Goal: Find specific page/section: Find specific page/section

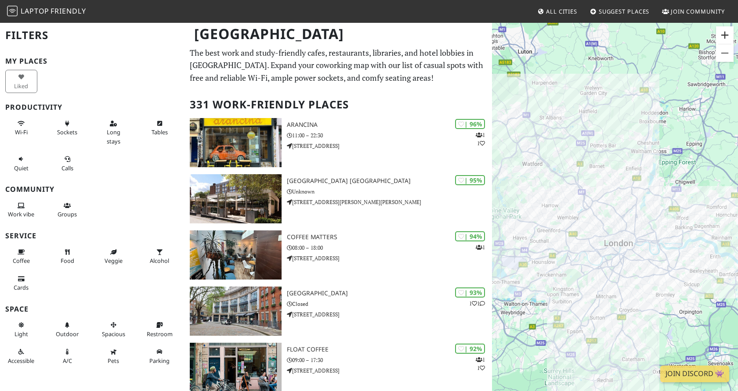
click at [726, 36] on button "Zoom in" at bounding box center [725, 35] width 18 height 18
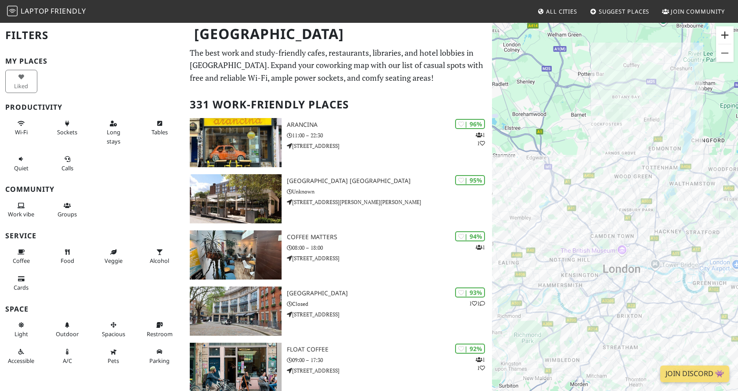
click at [726, 36] on button "Zoom in" at bounding box center [725, 35] width 18 height 18
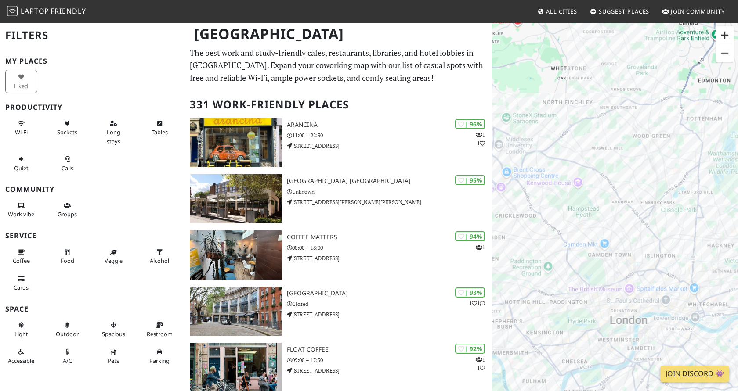
click at [726, 36] on button "Zoom in" at bounding box center [725, 35] width 18 height 18
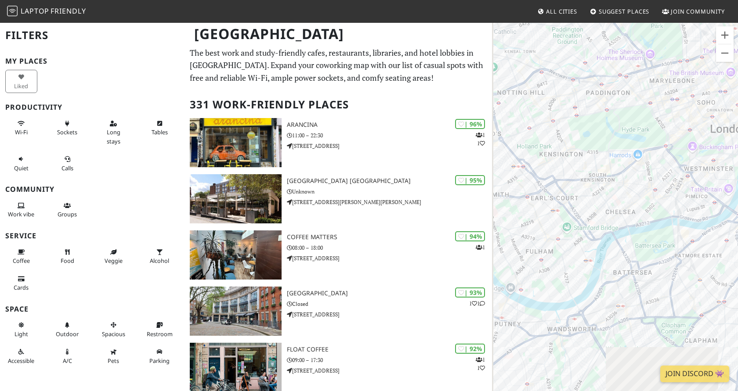
drag, startPoint x: 559, startPoint y: 375, endPoint x: 656, endPoint y: 56, distance: 333.4
click at [656, 56] on div "To navigate, press the arrow keys." at bounding box center [615, 217] width 246 height 391
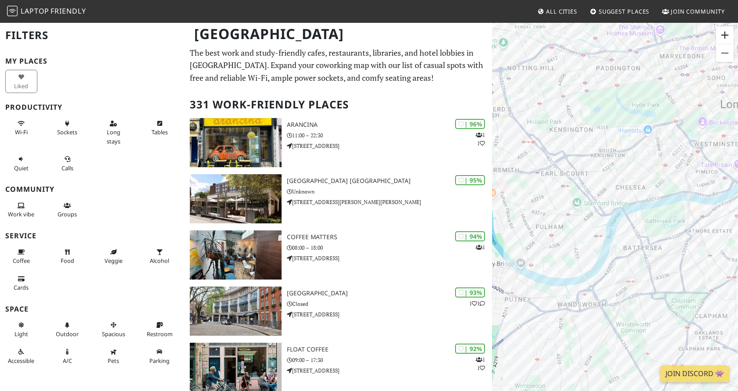
click at [727, 37] on button "Zoom in" at bounding box center [725, 35] width 18 height 18
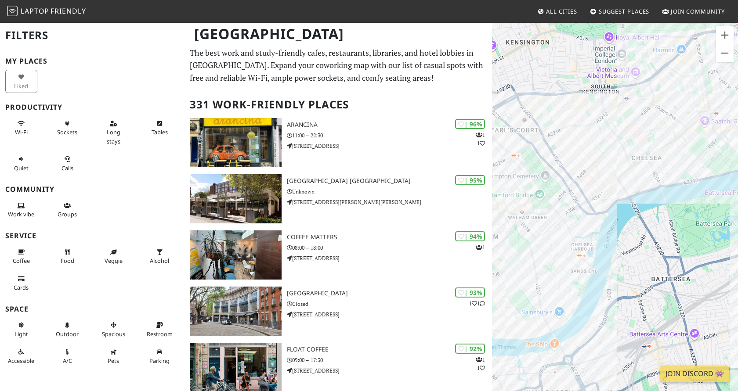
drag, startPoint x: 603, startPoint y: 259, endPoint x: 622, endPoint y: 224, distance: 39.3
click at [622, 224] on div "To navigate, press the arrow keys." at bounding box center [615, 217] width 246 height 391
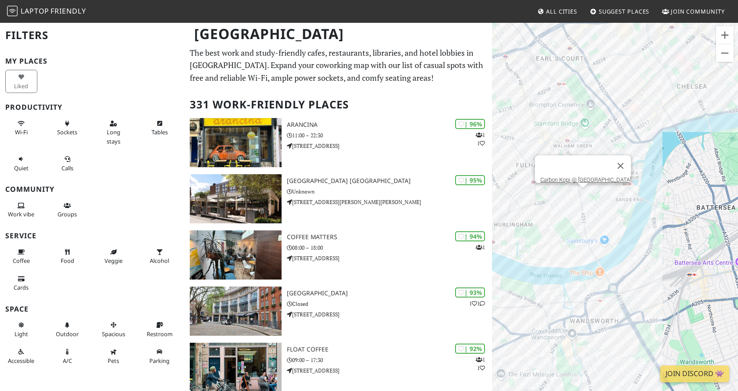
click at [585, 197] on div "To navigate, press the arrow keys. Carbon Kopi @ [GEOGRAPHIC_DATA]" at bounding box center [615, 217] width 246 height 391
click at [581, 193] on div "To navigate, press the arrow keys. Carbon Kopi @ [GEOGRAPHIC_DATA] [GEOGRAPHIC_…" at bounding box center [615, 217] width 246 height 391
click at [663, 96] on div "To navigate, press the arrow keys. Carbon Kopi @ [GEOGRAPHIC_DATA] [GEOGRAPHIC_…" at bounding box center [615, 217] width 246 height 391
click at [727, 34] on button "Zoom in" at bounding box center [725, 35] width 18 height 18
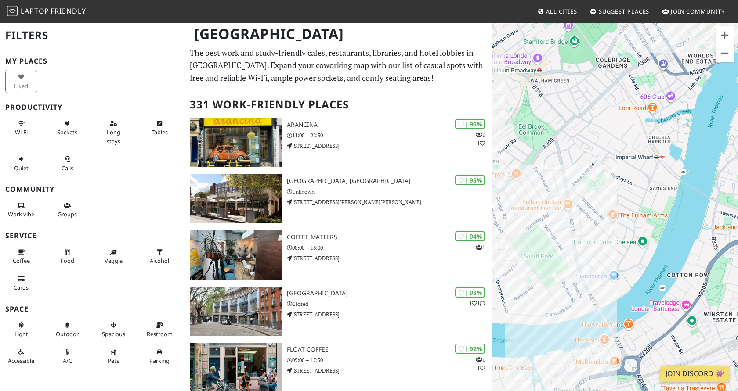
drag, startPoint x: 580, startPoint y: 202, endPoint x: 597, endPoint y: 213, distance: 19.6
click at [597, 213] on div "To navigate, press the arrow keys. [GEOGRAPHIC_DATA]" at bounding box center [615, 217] width 246 height 391
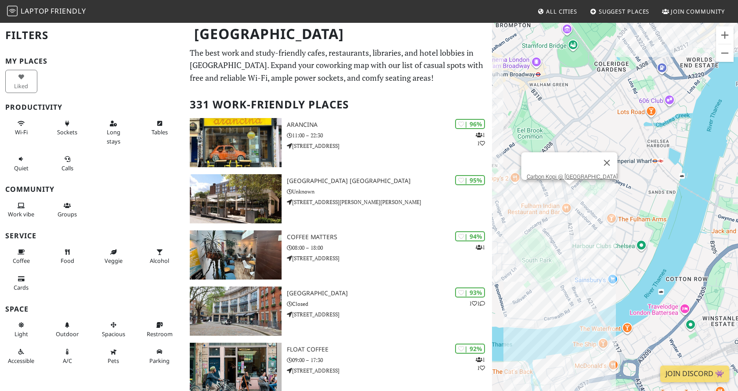
click at [571, 193] on div "To navigate, press the arrow keys. [GEOGRAPHIC_DATA] [GEOGRAPHIC_DATA] @ [GEOGR…" at bounding box center [615, 217] width 246 height 391
click at [555, 173] on link "Carbon Kopi @ [GEOGRAPHIC_DATA]" at bounding box center [571, 176] width 91 height 7
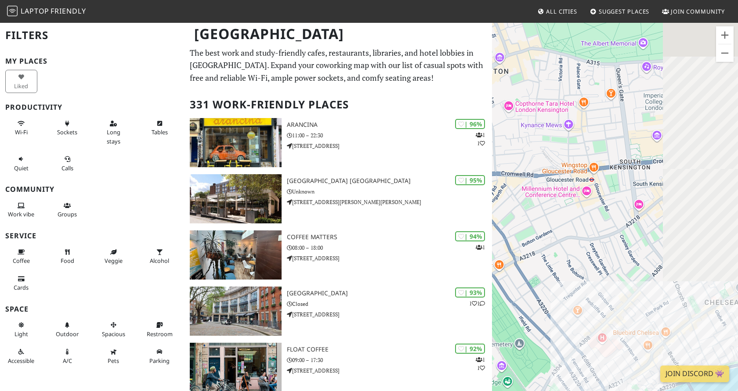
drag, startPoint x: 675, startPoint y: 326, endPoint x: 540, endPoint y: 102, distance: 261.5
click at [540, 103] on div "To navigate, press the arrow keys. Carbon Kopi @ [GEOGRAPHIC_DATA]" at bounding box center [615, 217] width 246 height 391
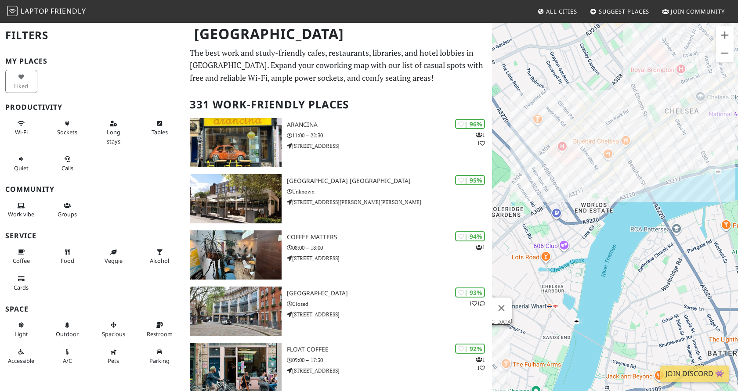
drag, startPoint x: 587, startPoint y: 159, endPoint x: 705, endPoint y: 136, distance: 120.3
click at [705, 137] on div "To navigate, press the arrow keys. Carbon Kopi @ [GEOGRAPHIC_DATA]" at bounding box center [615, 217] width 246 height 391
click at [723, 29] on button "Zoom in" at bounding box center [725, 35] width 18 height 18
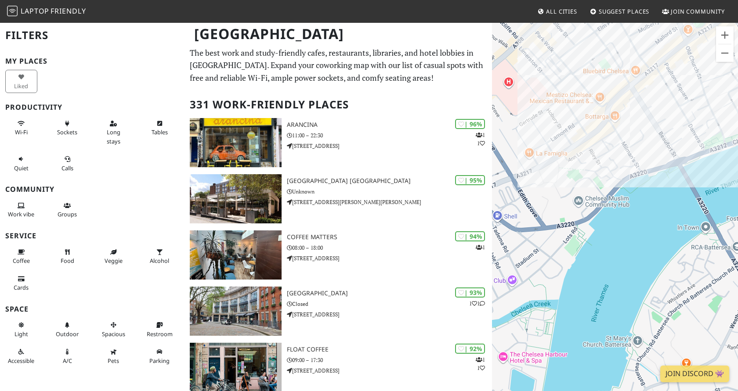
drag, startPoint x: 672, startPoint y: 116, endPoint x: 619, endPoint y: 188, distance: 88.6
click at [619, 188] on div "To navigate, press the arrow keys. Carbon Kopi @ [GEOGRAPHIC_DATA]" at bounding box center [615, 217] width 246 height 391
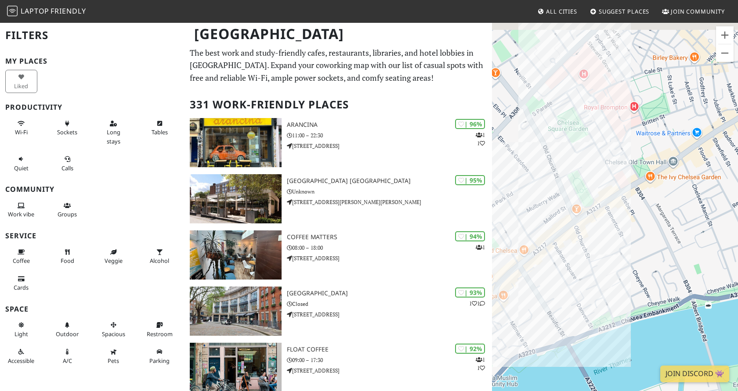
drag, startPoint x: 683, startPoint y: 152, endPoint x: 629, endPoint y: 250, distance: 111.4
click at [629, 250] on div "To navigate, press the arrow keys. Carbon Kopi @ [GEOGRAPHIC_DATA]" at bounding box center [615, 217] width 246 height 391
click at [730, 58] on button "Zoom out" at bounding box center [725, 53] width 18 height 18
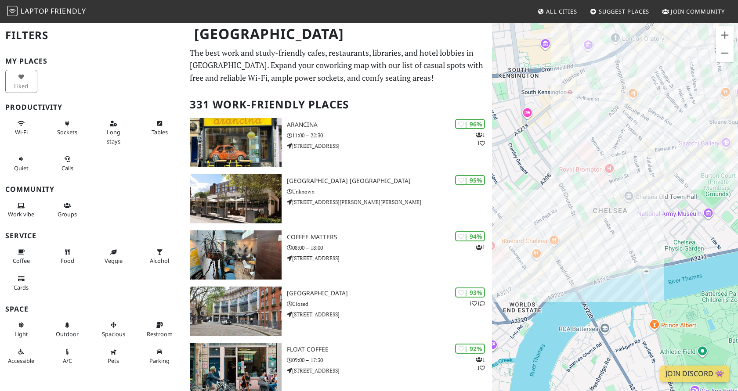
drag, startPoint x: 689, startPoint y: 122, endPoint x: 670, endPoint y: 133, distance: 21.6
click at [670, 133] on div "To navigate, press the arrow keys. Carbon Kopi @ [GEOGRAPHIC_DATA]" at bounding box center [615, 217] width 246 height 391
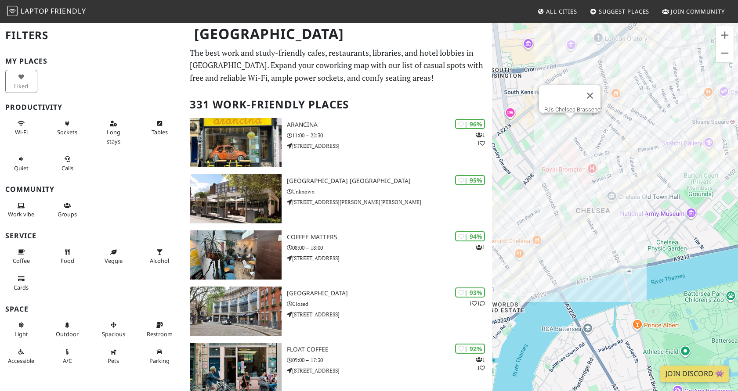
click at [572, 125] on div "To navigate, press the arrow keys. Carbon Kopi @ [GEOGRAPHIC_DATA] PJ's Chelsea…" at bounding box center [615, 217] width 246 height 391
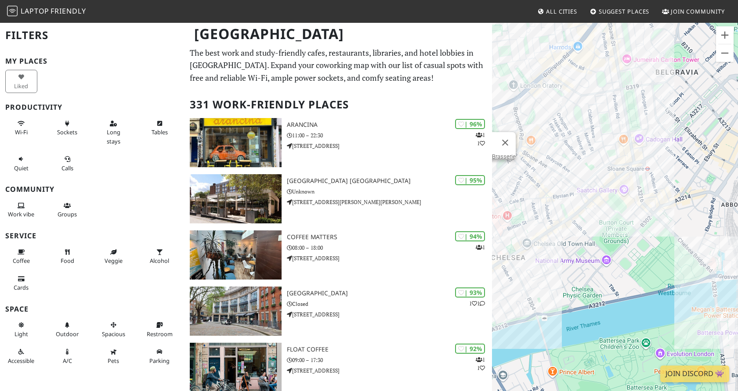
drag, startPoint x: 688, startPoint y: 174, endPoint x: 599, endPoint y: 221, distance: 100.7
click at [599, 221] on div "To navigate, press the arrow keys. PJ's Chelsea Brasserie" at bounding box center [615, 217] width 246 height 391
click at [635, 129] on div "To navigate, press the arrow keys. PJ's Chelsea Brasserie Raw Press Chelsea" at bounding box center [615, 217] width 246 height 391
click at [630, 110] on link "Raw Press Chelsea" at bounding box center [636, 112] width 48 height 7
click at [655, 96] on button "Close" at bounding box center [649, 98] width 21 height 21
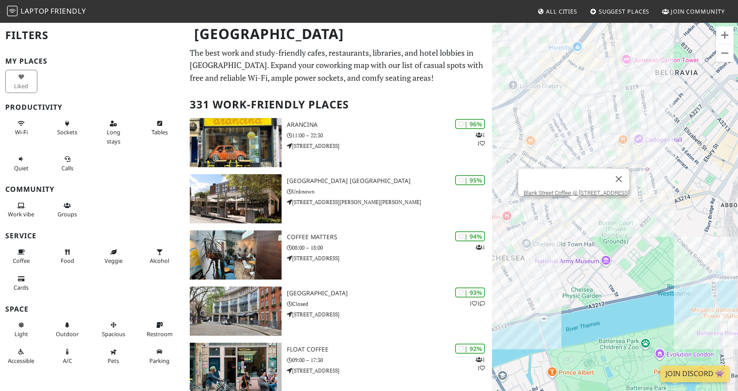
click at [573, 209] on div "To navigate, press the arrow keys. [GEOGRAPHIC_DATA] Coffee @ [STREET_ADDRESS]" at bounding box center [615, 217] width 246 height 391
click at [584, 190] on link "Blank Street Coffee @ [STREET_ADDRESS]" at bounding box center [576, 193] width 106 height 7
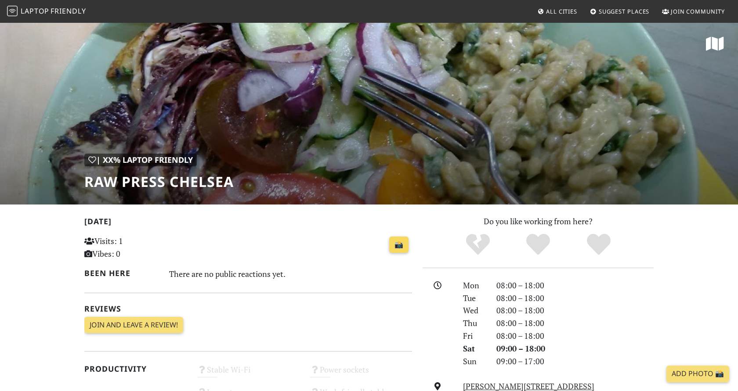
click at [403, 245] on link "📸" at bounding box center [398, 245] width 19 height 17
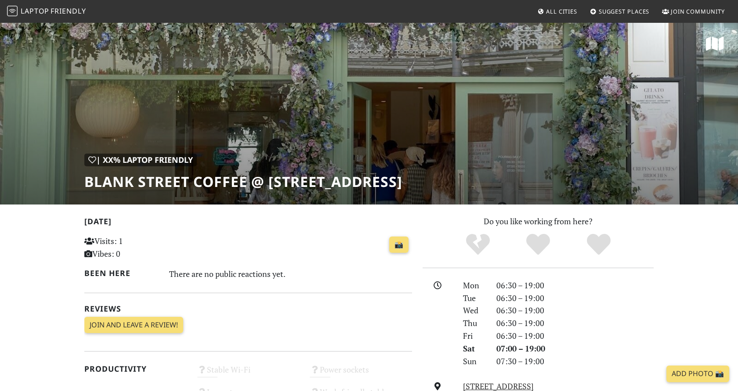
click at [553, 117] on div "| XX% Laptop Friendly Blank Street Coffee @ 67 Kings Road" at bounding box center [369, 113] width 738 height 183
